Goal: Information Seeking & Learning: Learn about a topic

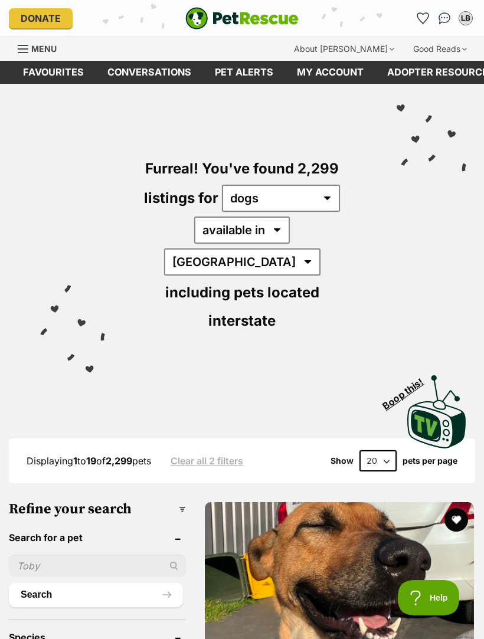
click at [274, 13] on img "PetRescue" at bounding box center [241, 18] width 113 height 22
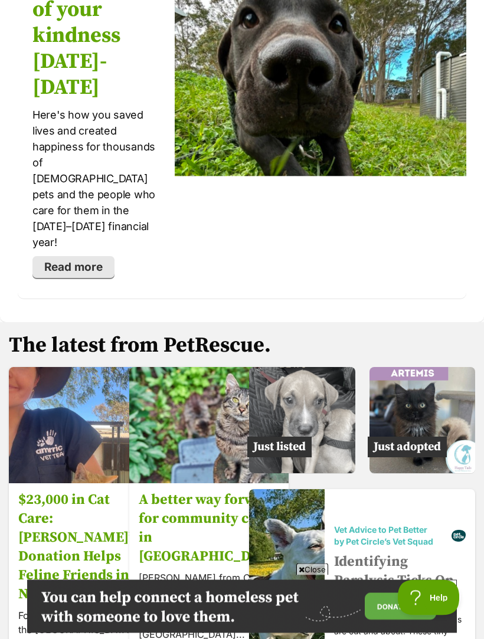
scroll to position [2469, 0]
click at [445, 367] on img at bounding box center [422, 420] width 106 height 106
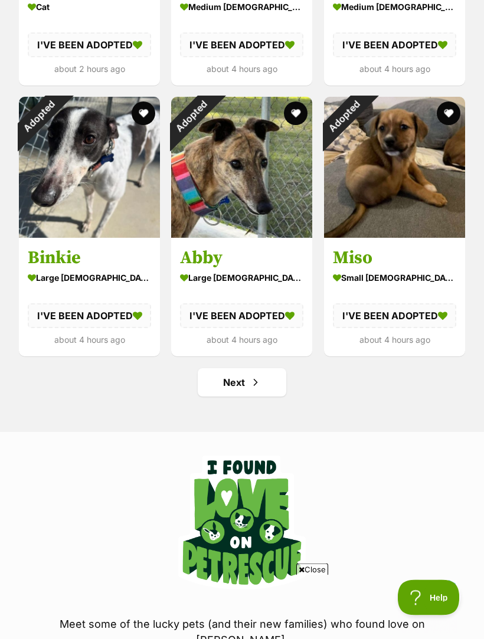
scroll to position [1394, 0]
click at [235, 382] on link "Next" at bounding box center [242, 382] width 88 height 28
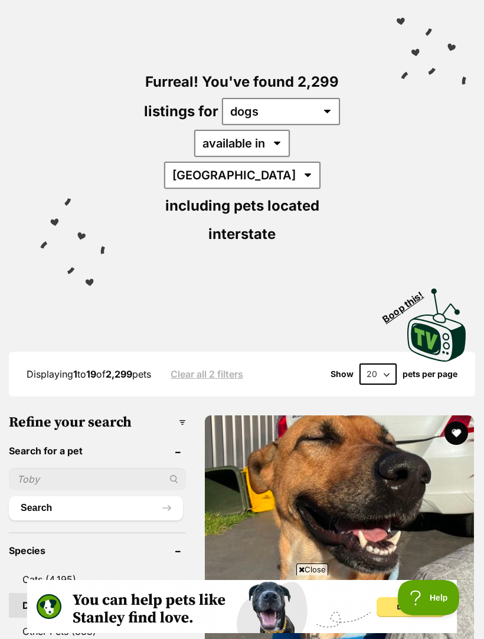
scroll to position [285, 0]
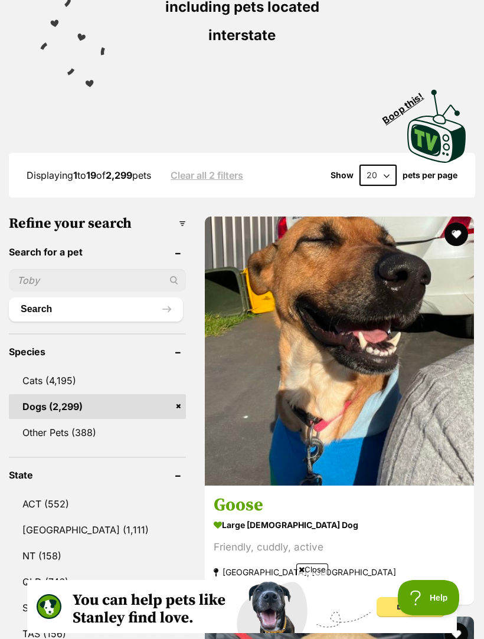
click at [228, 286] on img at bounding box center [339, 350] width 269 height 269
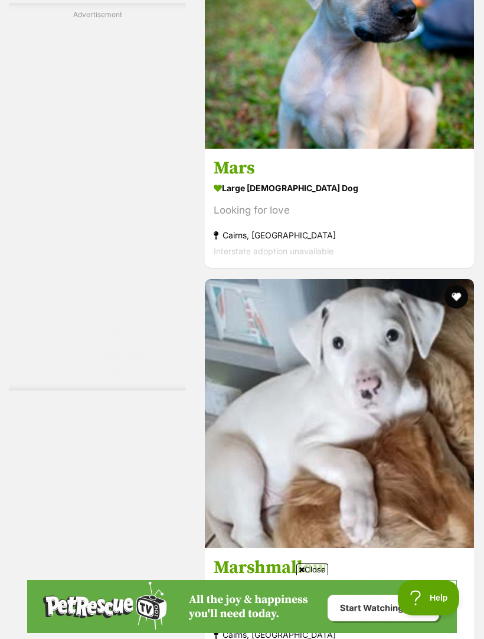
scroll to position [3658, 0]
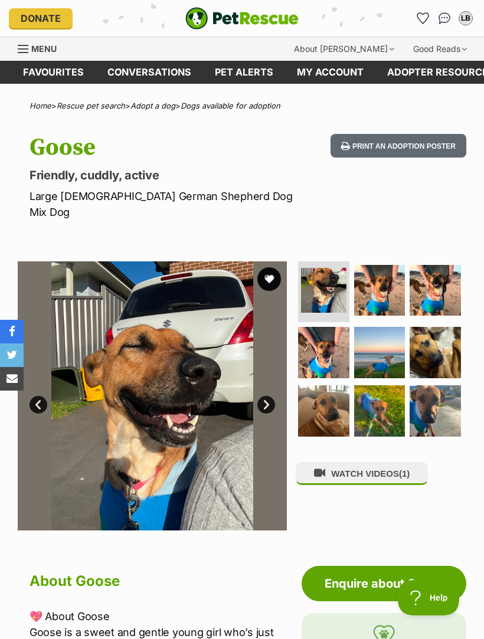
click at [388, 279] on img at bounding box center [379, 290] width 51 height 51
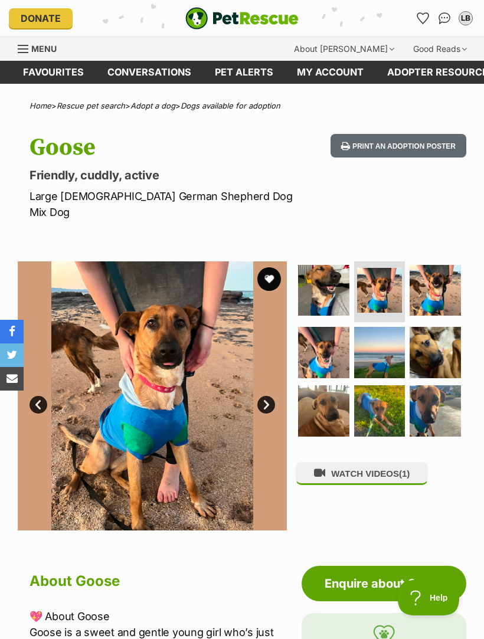
click at [450, 271] on img at bounding box center [434, 290] width 51 height 51
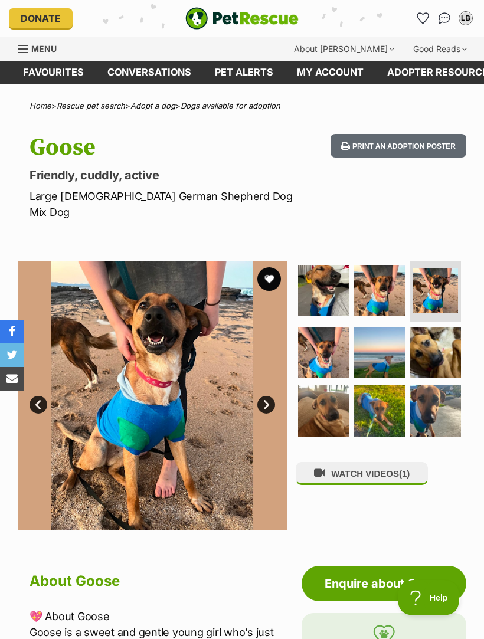
click at [421, 462] on button "WATCH VIDEOS (1)" at bounding box center [361, 473] width 132 height 23
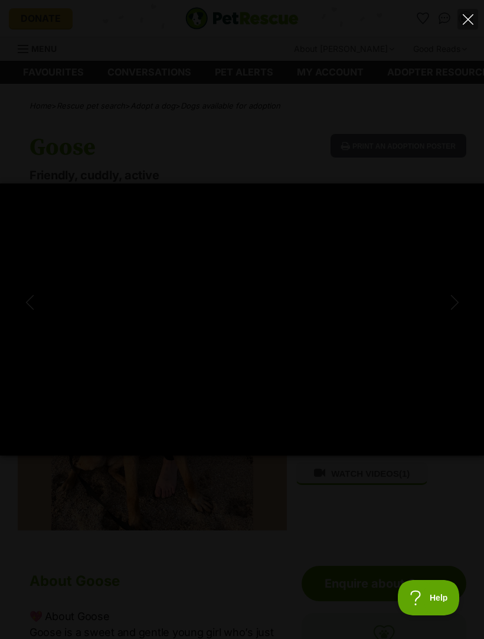
type input "100"
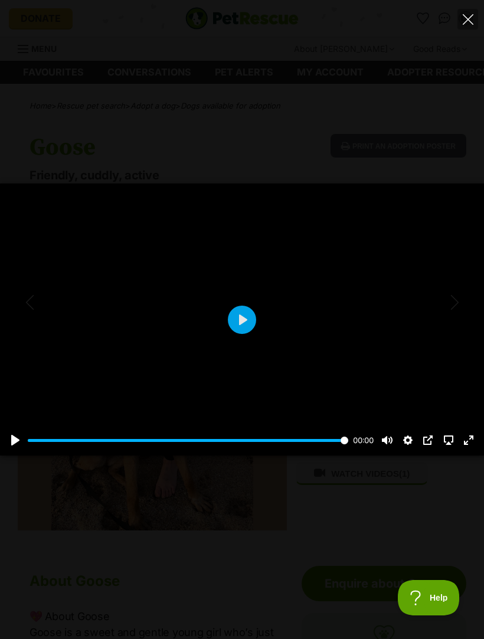
click at [471, 14] on icon "Close" at bounding box center [467, 19] width 11 height 11
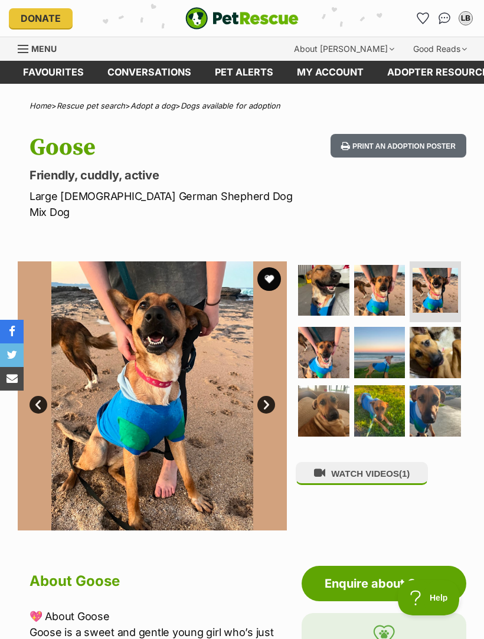
click at [449, 328] on img at bounding box center [434, 352] width 51 height 51
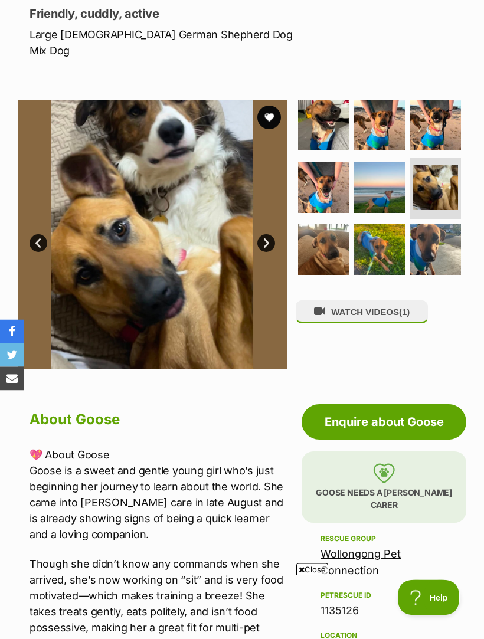
scroll to position [79, 0]
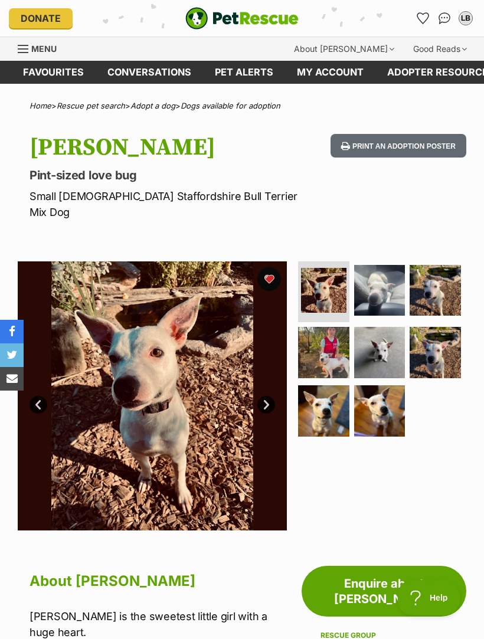
click at [380, 333] on img at bounding box center [379, 352] width 51 height 51
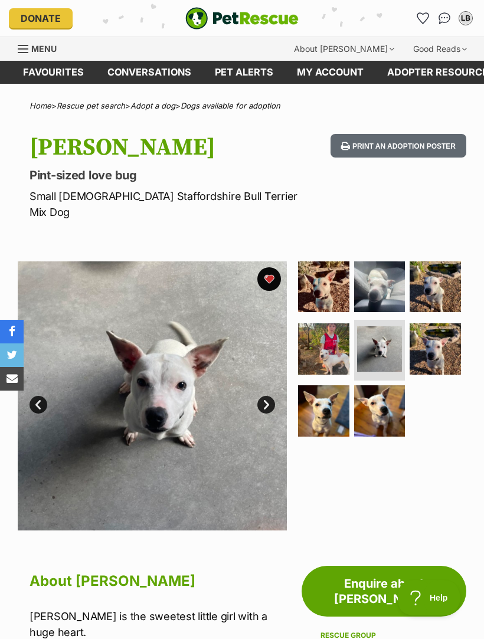
click at [335, 328] on img at bounding box center [323, 348] width 51 height 51
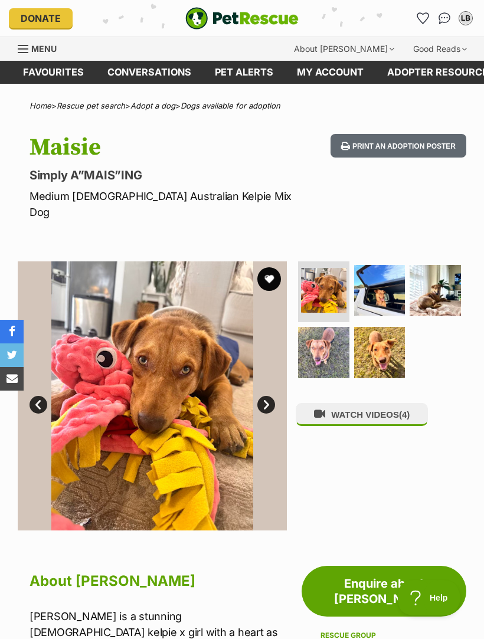
click at [402, 403] on button "WATCH VIDEOS (4)" at bounding box center [361, 414] width 132 height 23
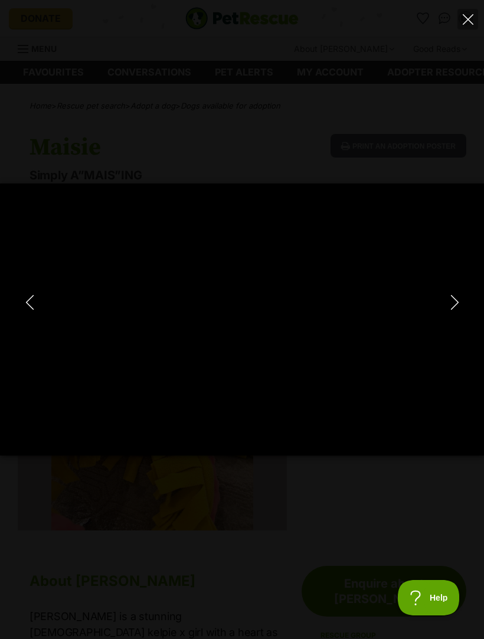
type input "100"
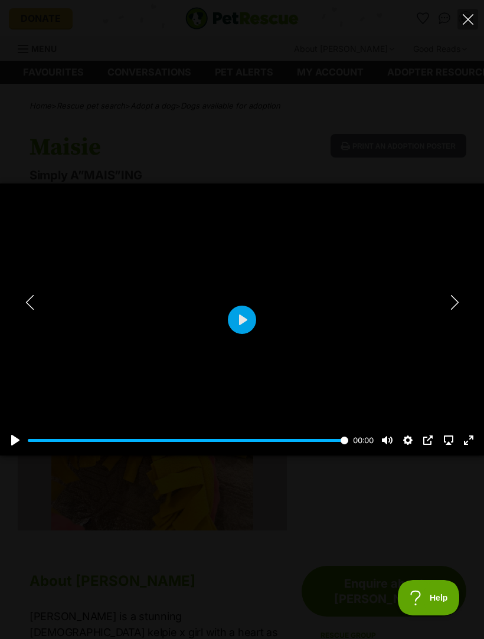
click at [458, 303] on icon "Next" at bounding box center [454, 302] width 8 height 15
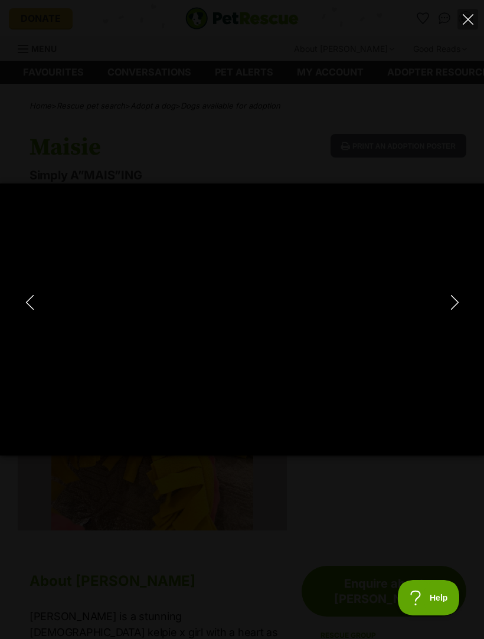
type input "100"
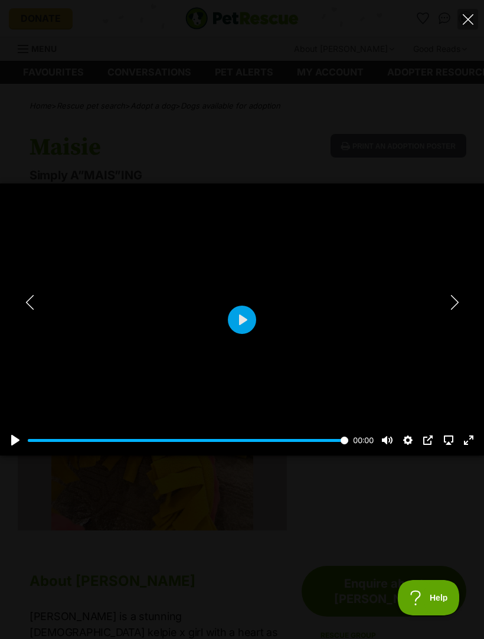
click at [458, 300] on icon "Next" at bounding box center [454, 302] width 15 height 15
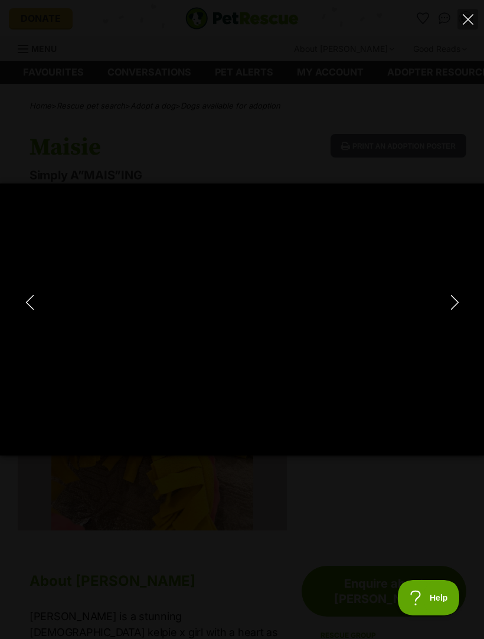
click at [470, 17] on icon "Close" at bounding box center [467, 19] width 11 height 11
type input "77.58"
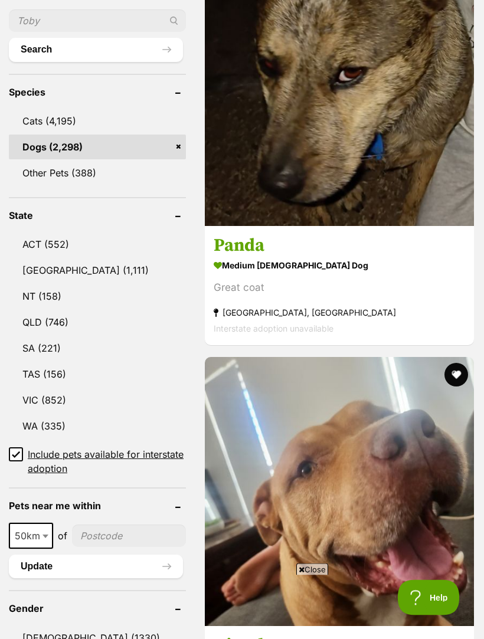
scroll to position [545, 0]
click at [47, 258] on link "[GEOGRAPHIC_DATA] (1,111)" at bounding box center [97, 270] width 177 height 25
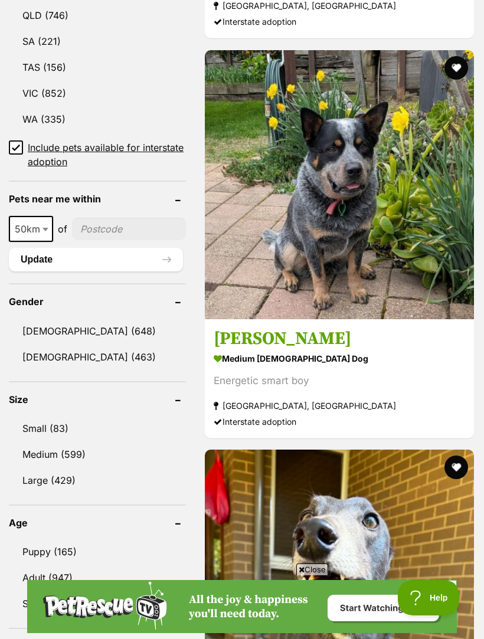
click at [58, 344] on link "[DEMOGRAPHIC_DATA] (463)" at bounding box center [97, 356] width 177 height 25
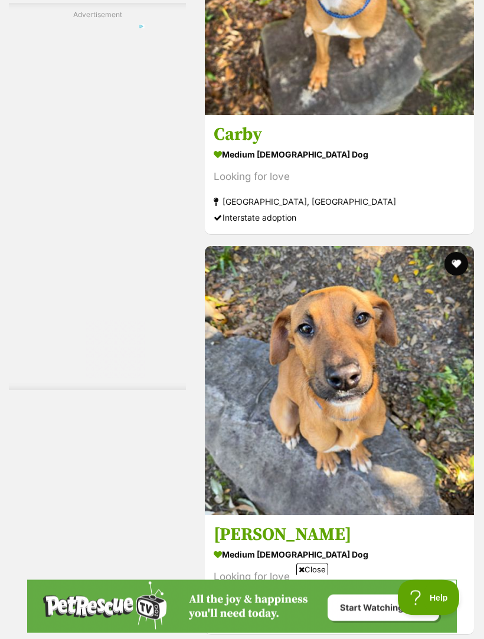
scroll to position [3687, 0]
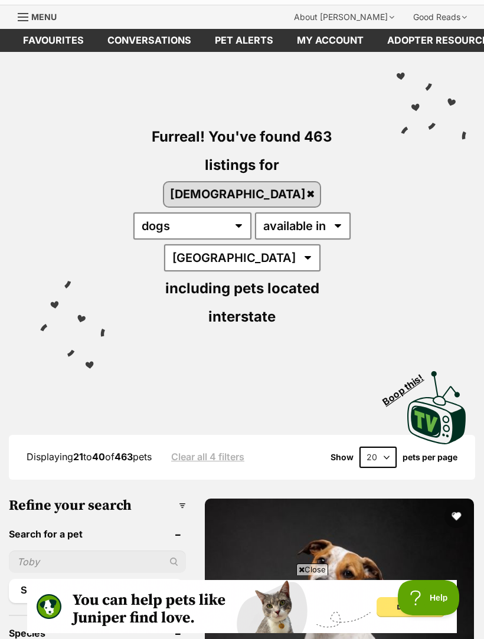
scroll to position [31, 0]
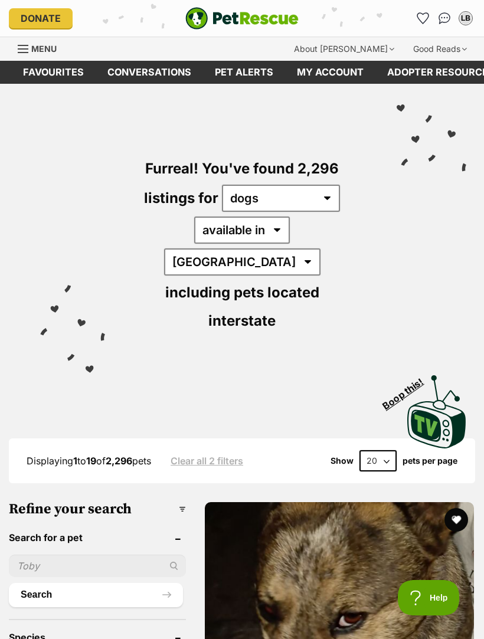
click at [250, 14] on img "PetRescue" at bounding box center [241, 18] width 113 height 22
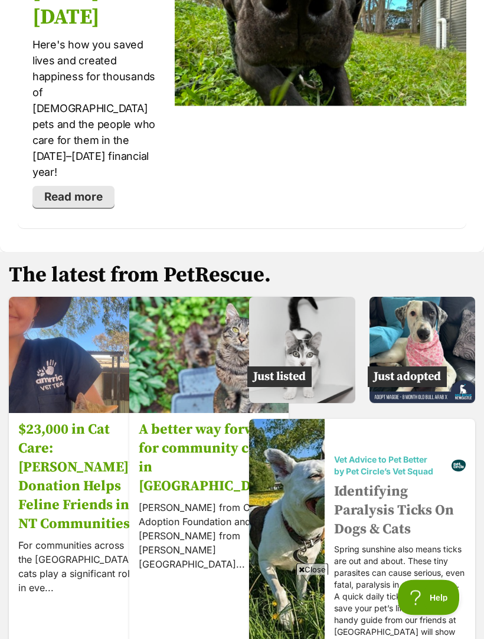
scroll to position [2539, 0]
click at [438, 297] on img at bounding box center [422, 350] width 106 height 106
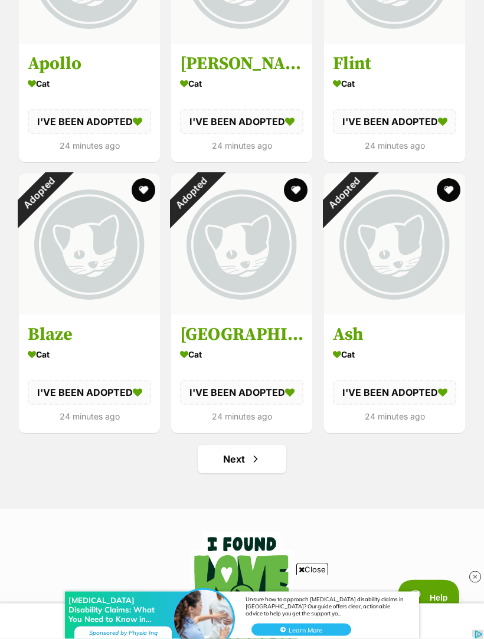
scroll to position [1317, 0]
click at [222, 464] on link "Next" at bounding box center [242, 459] width 88 height 28
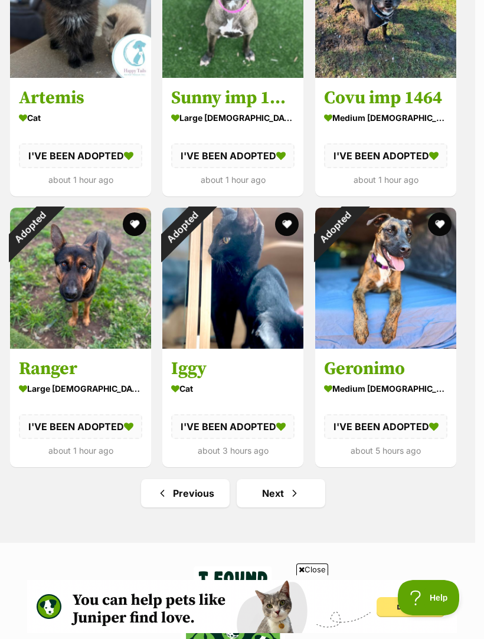
click at [301, 493] on link "Next" at bounding box center [280, 493] width 88 height 28
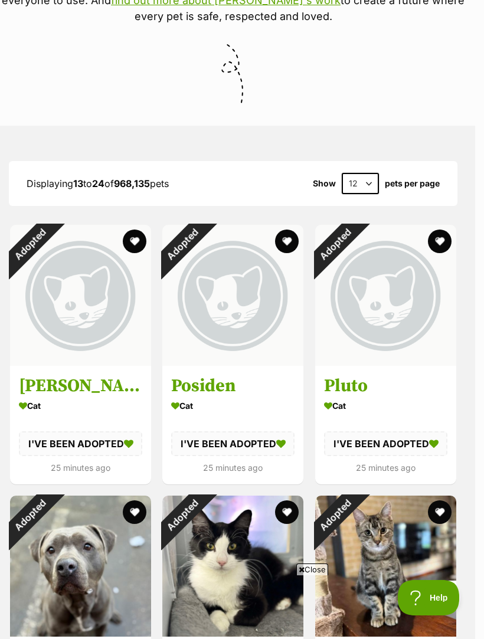
scroll to position [439, 9]
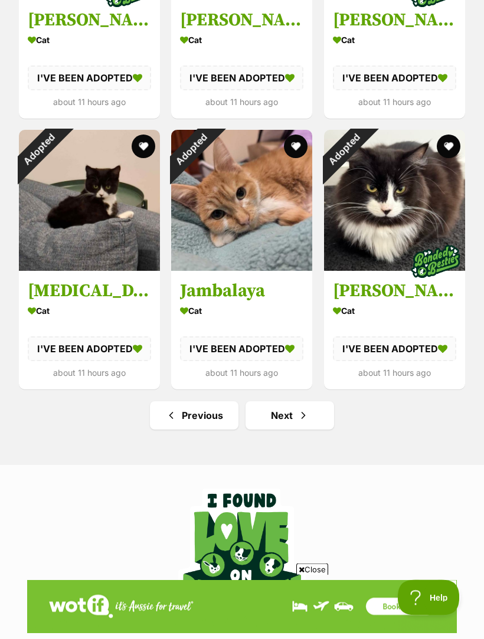
scroll to position [1378, 0]
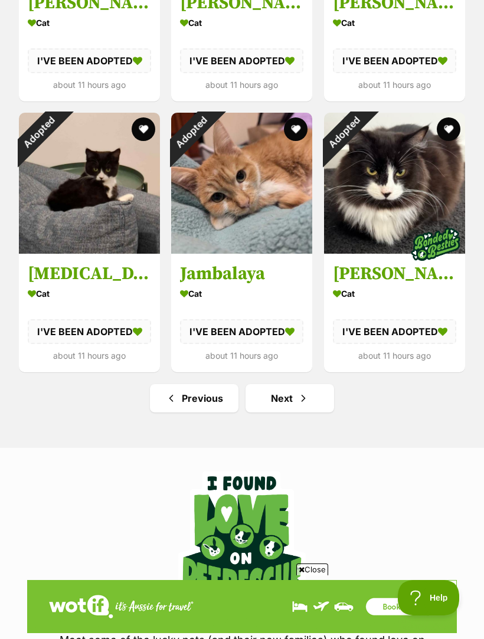
click at [305, 396] on span "Next page" at bounding box center [303, 398] width 12 height 14
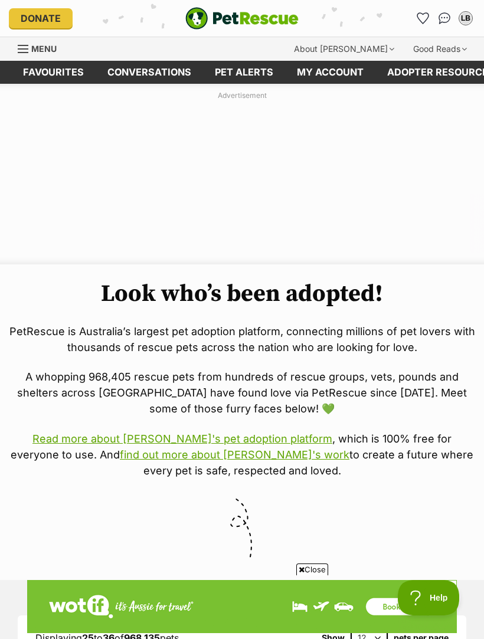
scroll to position [0, 0]
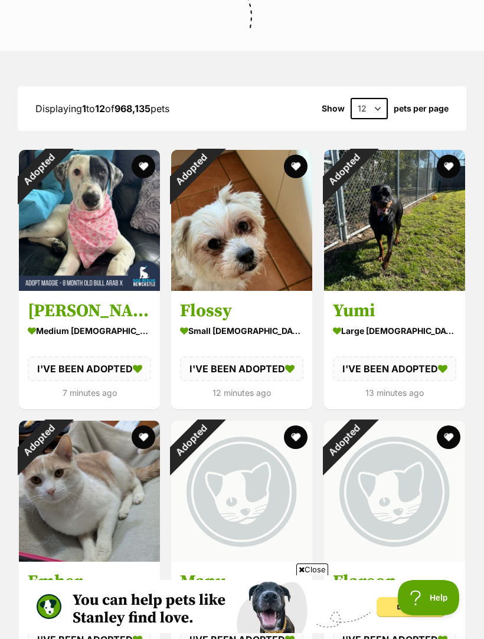
scroll to position [528, 0]
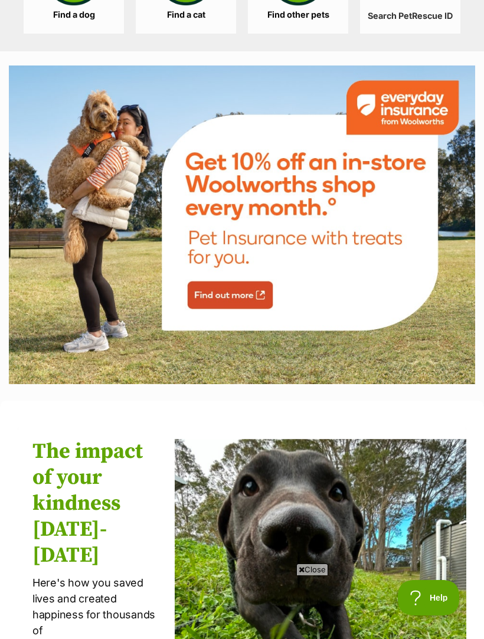
scroll to position [1978, 0]
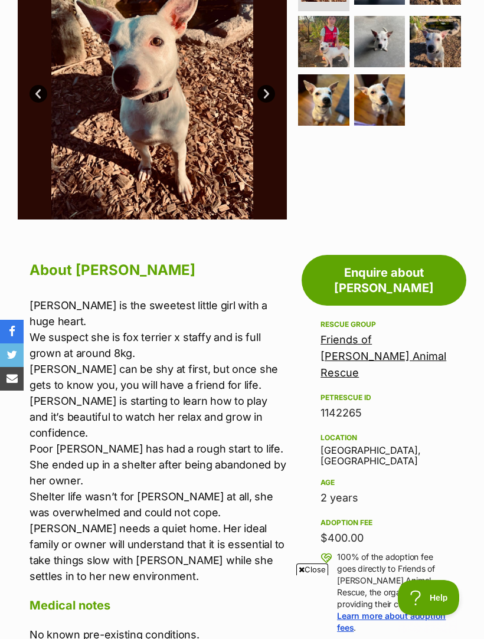
click at [369, 333] on link "Friends of Fred Animal Rescue" at bounding box center [383, 355] width 126 height 45
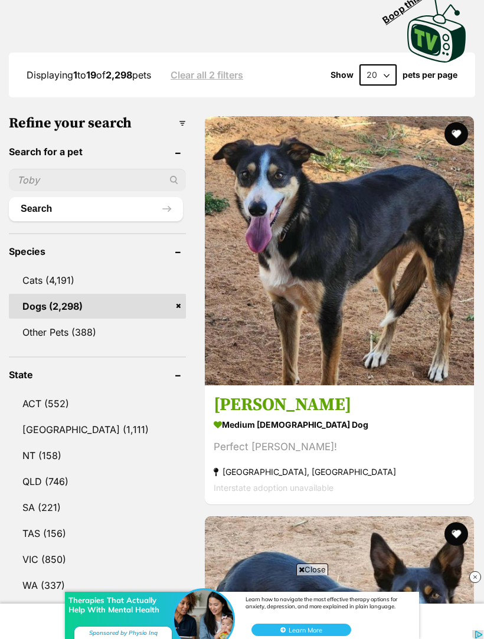
click at [217, 439] on div "Perfect [PERSON_NAME]!" at bounding box center [338, 447] width 251 height 16
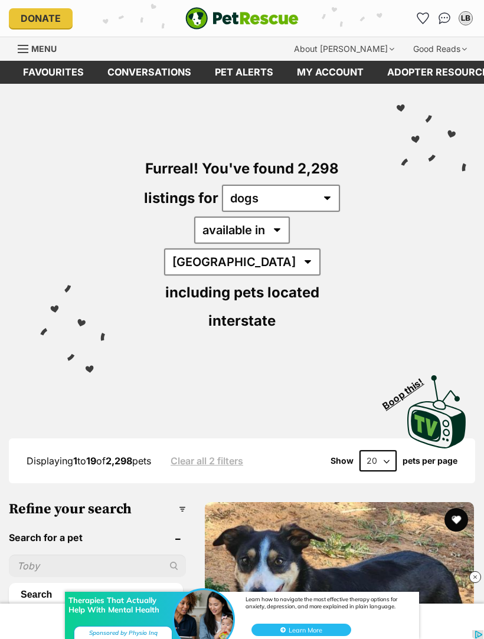
scroll to position [418, 0]
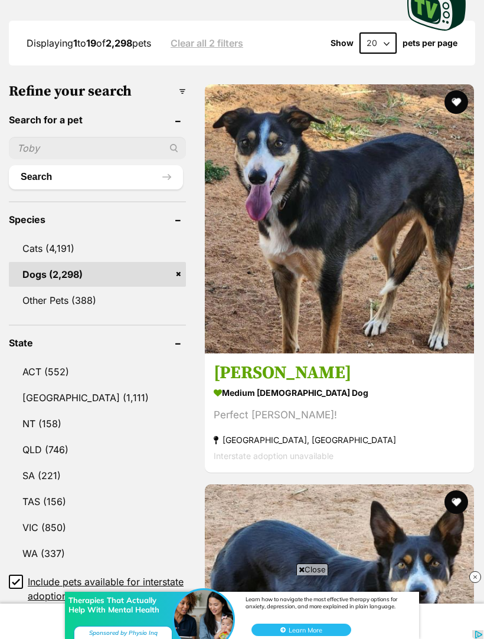
click at [446, 484] on img at bounding box center [339, 618] width 269 height 269
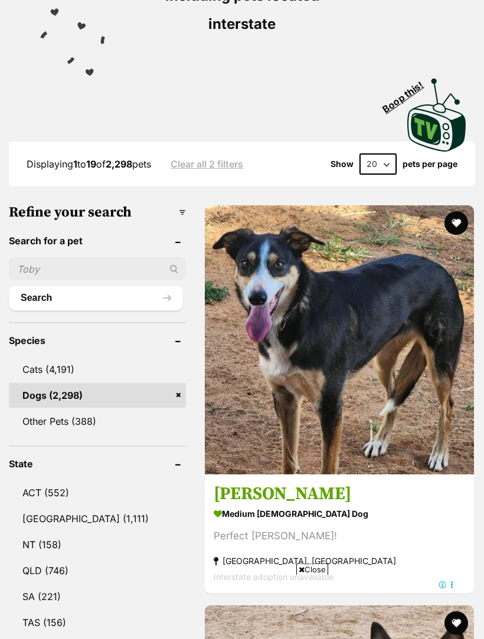
scroll to position [0, 0]
